Goal: Task Accomplishment & Management: Use online tool/utility

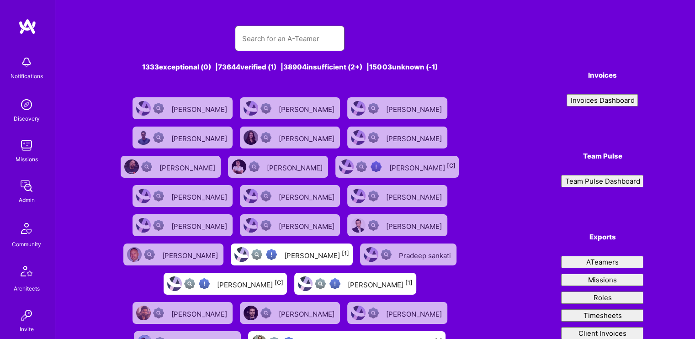
click at [302, 42] on input "text" at bounding box center [289, 38] width 95 height 23
type input "[PERSON_NAME]"
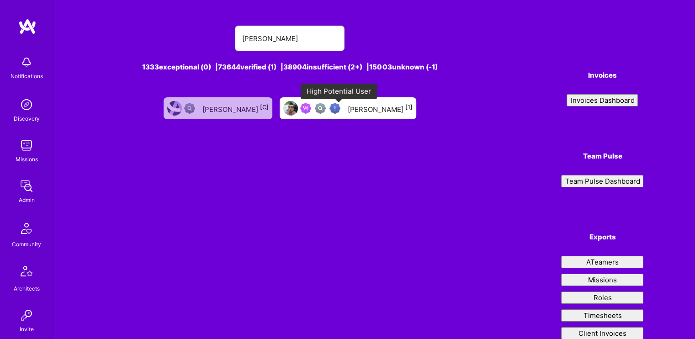
click at [340, 109] on img at bounding box center [334, 108] width 11 height 11
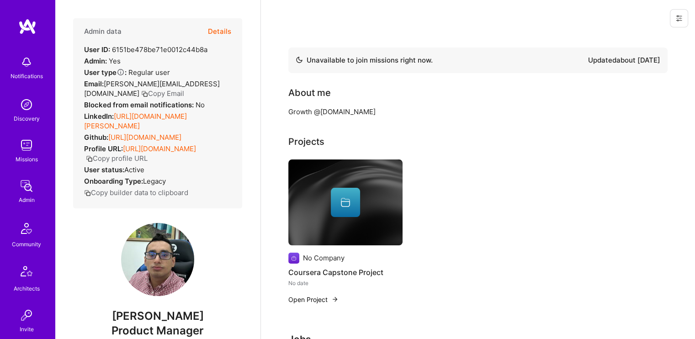
click at [594, 13] on button at bounding box center [679, 18] width 18 height 18
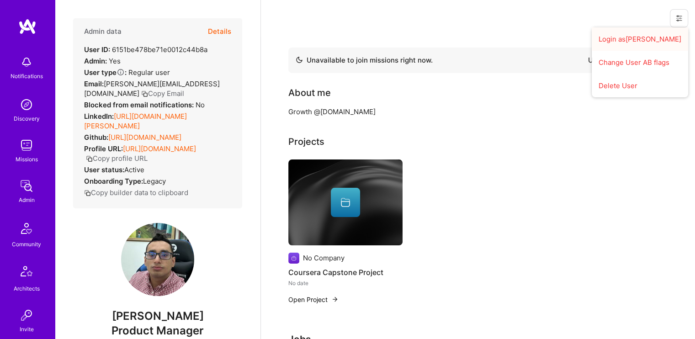
click at [594, 42] on button "Login as [PERSON_NAME]" at bounding box center [640, 38] width 96 height 23
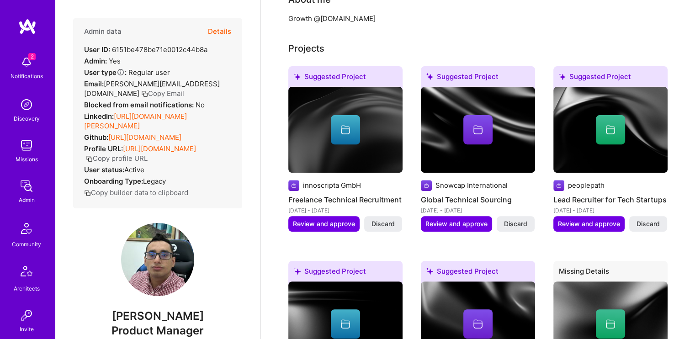
scroll to position [294, 0]
